Goal: Task Accomplishment & Management: Use online tool/utility

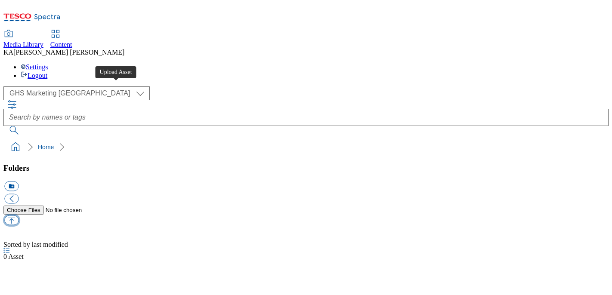
click at [19, 216] on button "button" at bounding box center [11, 221] width 14 height 10
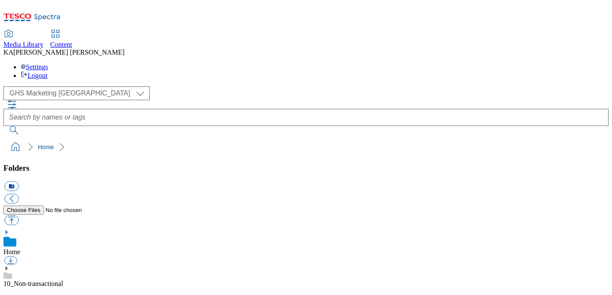
scroll to position [165, 0]
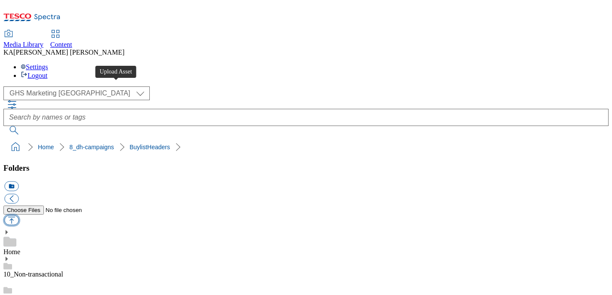
click at [19, 216] on button "button" at bounding box center [11, 221] width 14 height 10
type input "C:\fakepath\1756798663685-ad541880_Brooklyn_Legobrand_H_1184X333_V1.jpg"
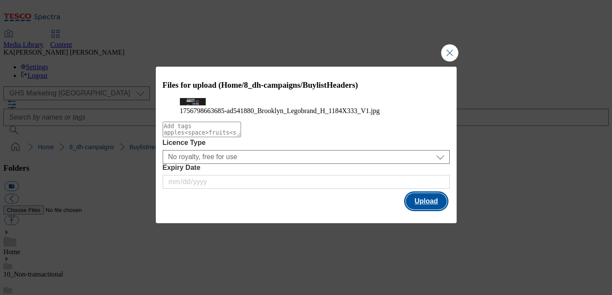
click at [435, 210] on button "Upload" at bounding box center [426, 201] width 40 height 16
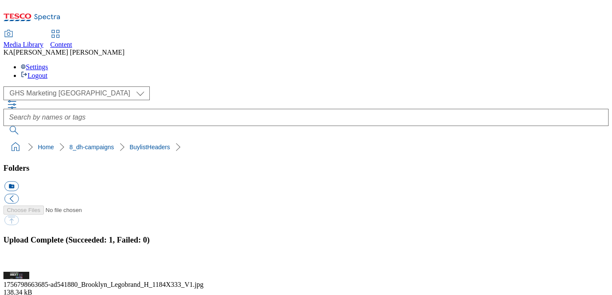
click at [17, 263] on button "button" at bounding box center [10, 267] width 13 height 8
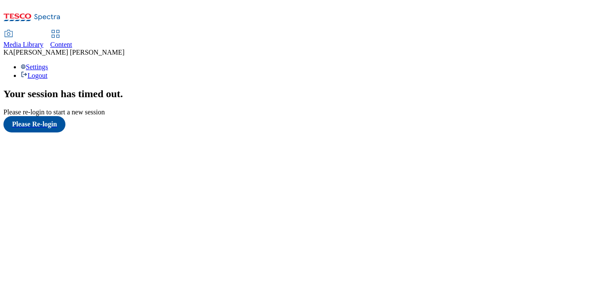
click at [72, 41] on span "Content" at bounding box center [61, 44] width 22 height 7
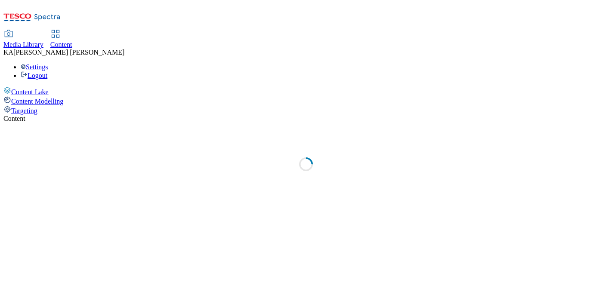
select select "ghs-[GEOGRAPHIC_DATA]"
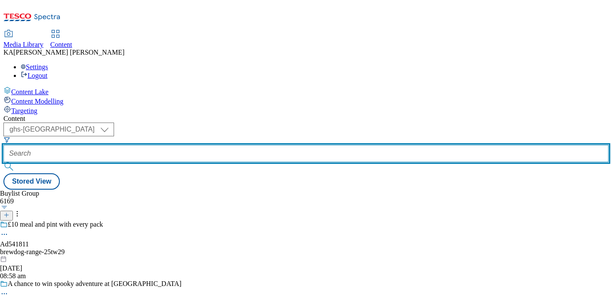
click at [197, 145] on input "text" at bounding box center [306, 153] width 606 height 17
paste input "carlsberg-[GEOGRAPHIC_DATA]-brewery-25tw29"
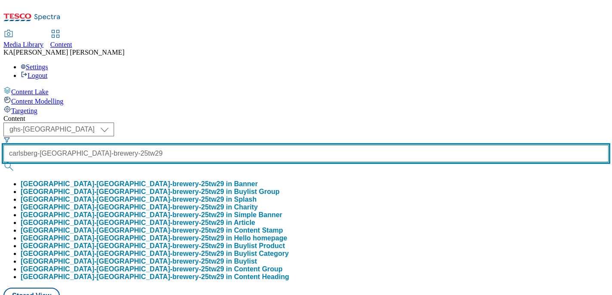
type input "carlsberg-[GEOGRAPHIC_DATA]-brewery-25tw29"
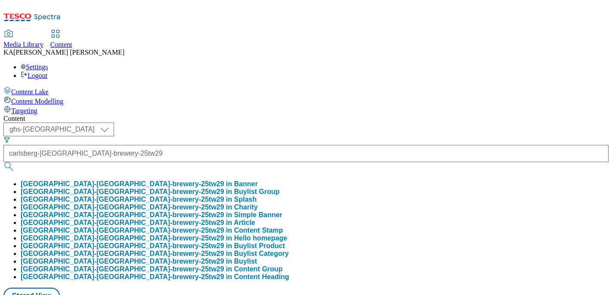
scroll to position [0, 0]
click at [207, 188] on button "carlsberg-[GEOGRAPHIC_DATA]-brewery-25tw29 in Buylist Group" at bounding box center [150, 192] width 259 height 8
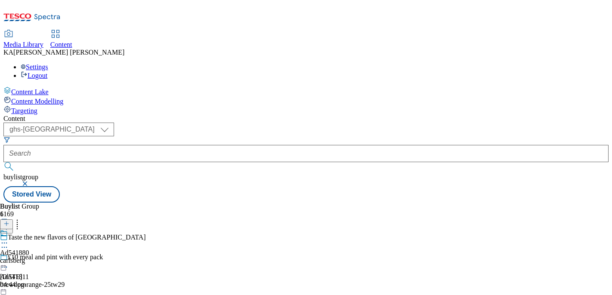
click at [9, 239] on icon at bounding box center [4, 243] width 9 height 9
click at [40, 256] on button "Edit" at bounding box center [28, 261] width 23 height 10
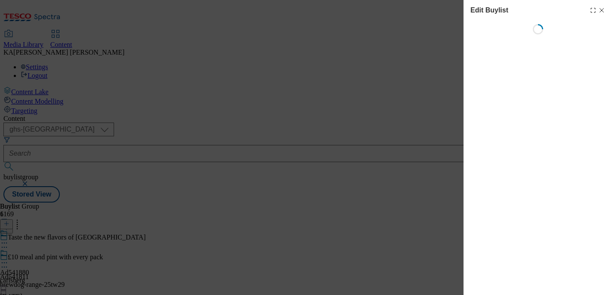
select select "tactical"
select select "supplier funded short term 1-3 weeks"
select select "dunnhumby"
select select "Banner"
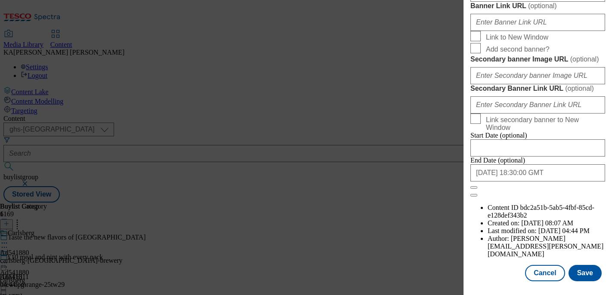
scroll to position [837, 0]
paste input "[URL][DOMAIN_NAME]"
type input "[URL][DOMAIN_NAME]"
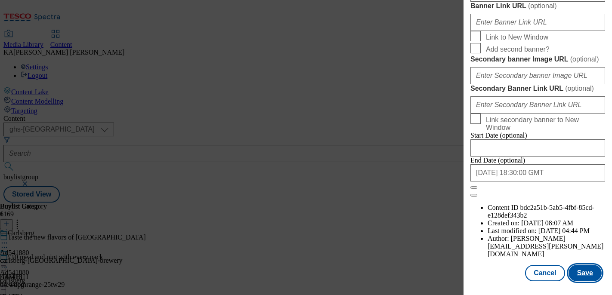
click at [586, 270] on button "Save" at bounding box center [585, 273] width 33 height 16
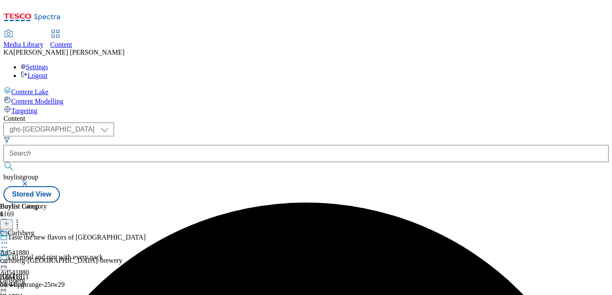
click at [7, 263] on circle at bounding box center [6, 263] width 1 height 1
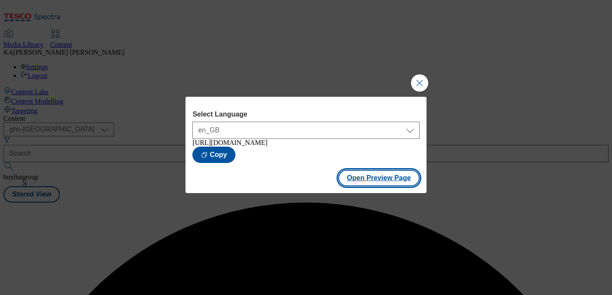
click at [342, 186] on button "Open Preview Page" at bounding box center [379, 178] width 81 height 16
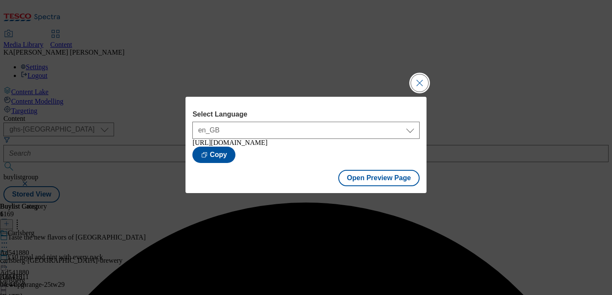
click at [415, 83] on button "Close Modal" at bounding box center [419, 83] width 17 height 17
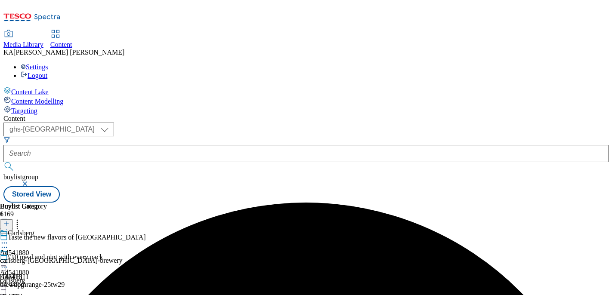
click at [9, 259] on icon at bounding box center [4, 263] width 9 height 9
